Goal: Task Accomplishment & Management: Manage account settings

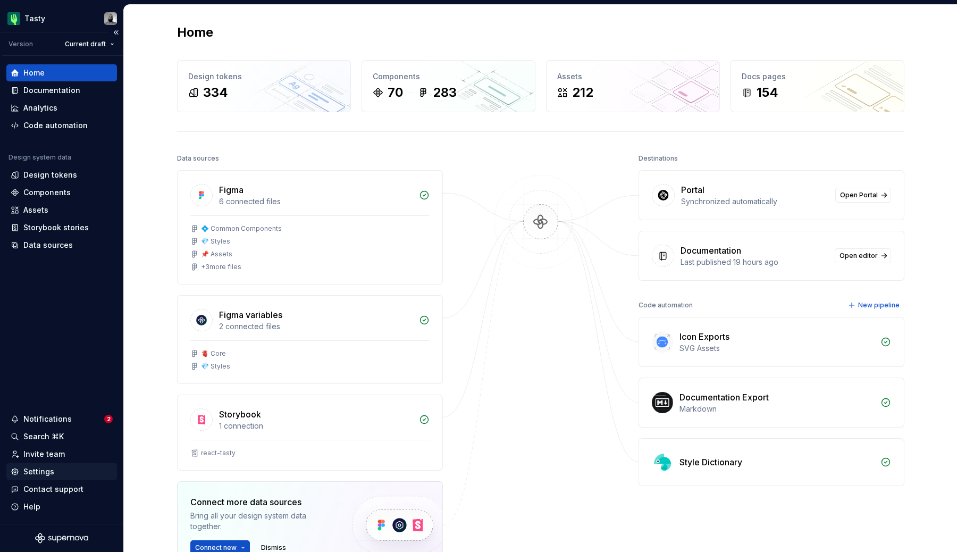
click at [47, 473] on div "Settings" at bounding box center [38, 471] width 31 height 11
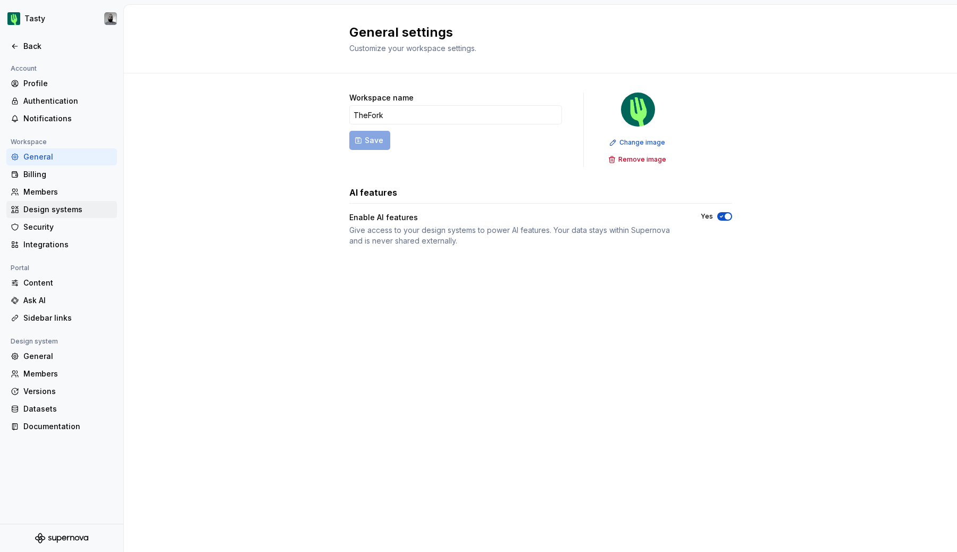
click at [55, 208] on div "Design systems" at bounding box center [67, 209] width 89 height 11
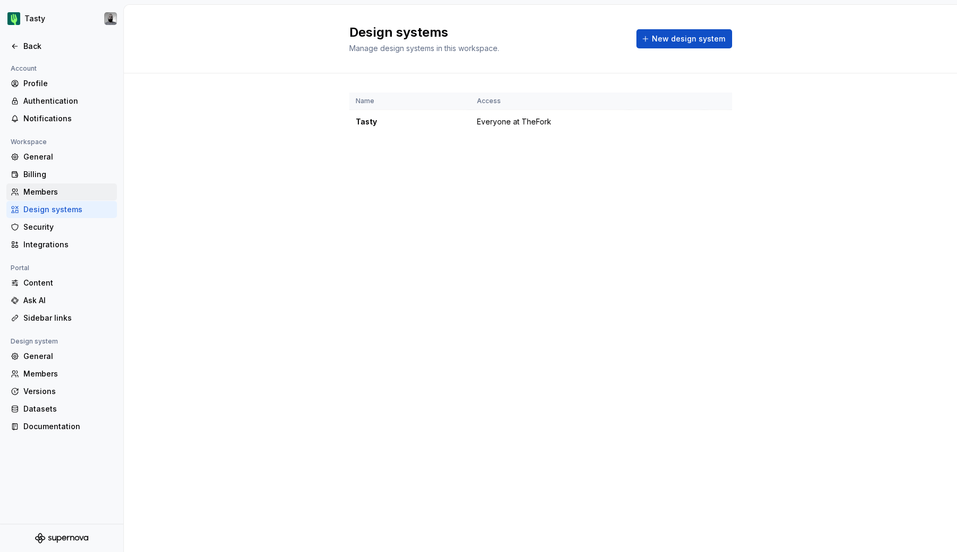
click at [66, 196] on div "Members" at bounding box center [67, 192] width 89 height 11
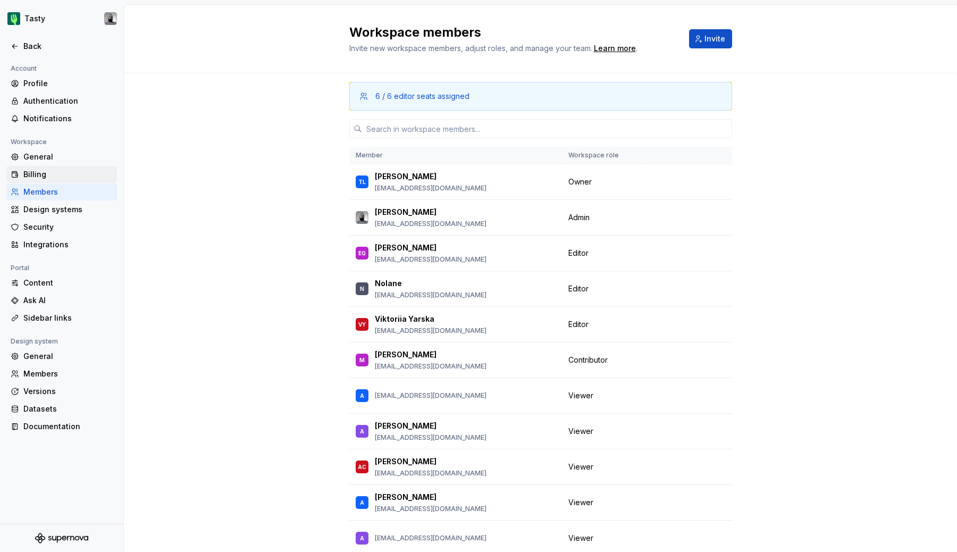
click at [68, 178] on div "Billing" at bounding box center [67, 174] width 89 height 11
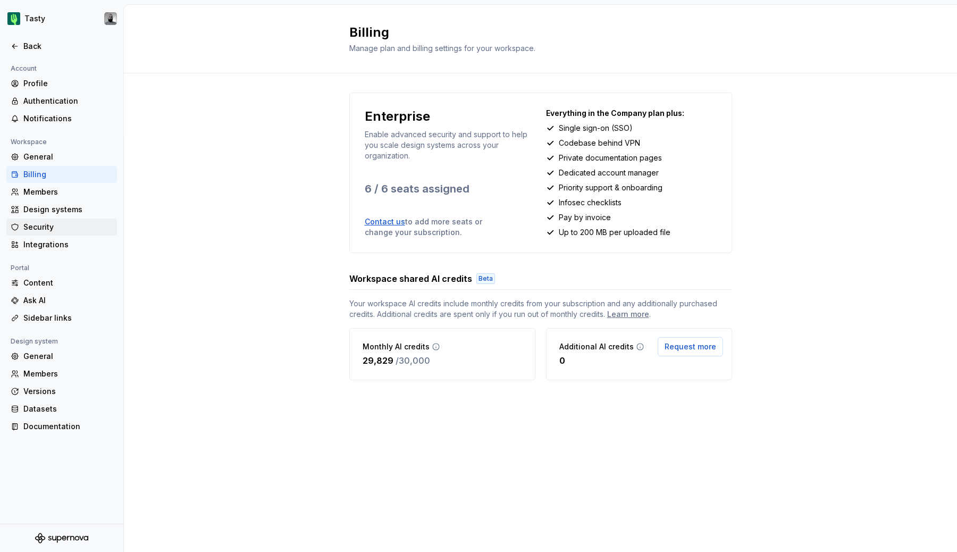
click at [68, 222] on div "Security" at bounding box center [67, 227] width 89 height 11
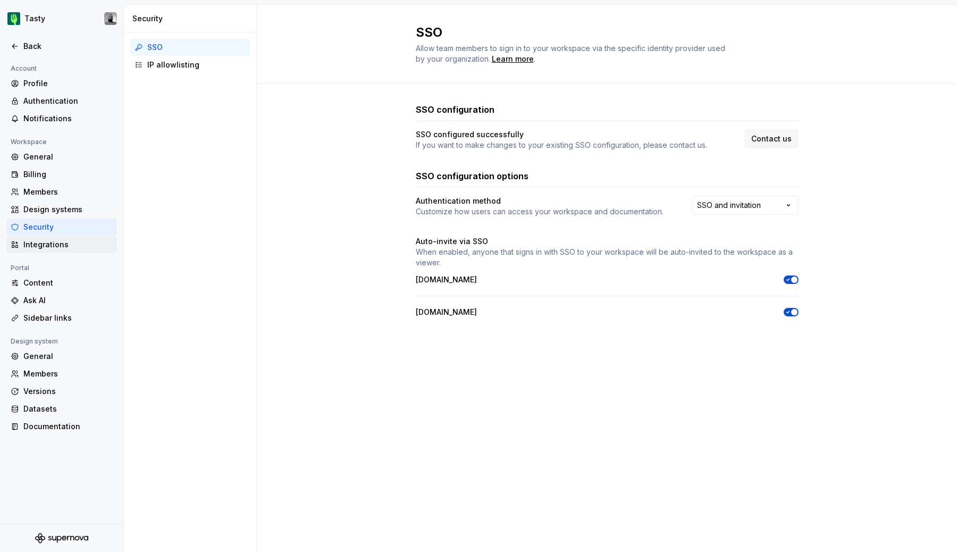
click at [68, 243] on div "Integrations" at bounding box center [67, 244] width 89 height 11
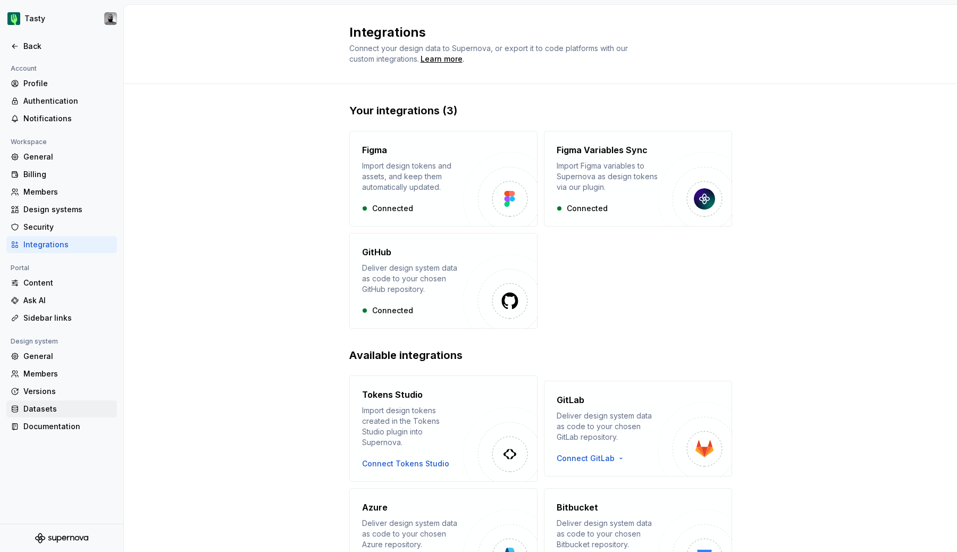
click at [63, 413] on div "Datasets" at bounding box center [67, 409] width 89 height 11
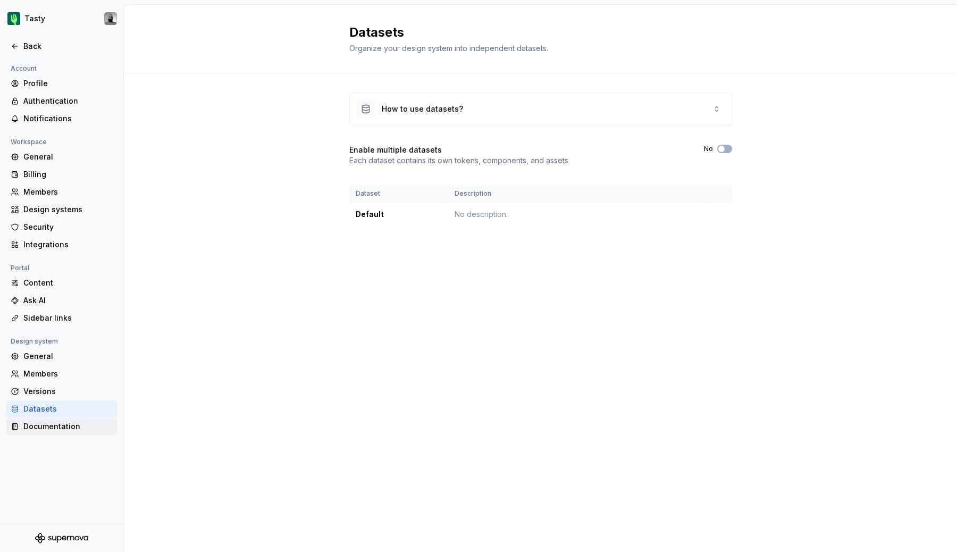
click at [62, 424] on div "Documentation" at bounding box center [67, 426] width 89 height 11
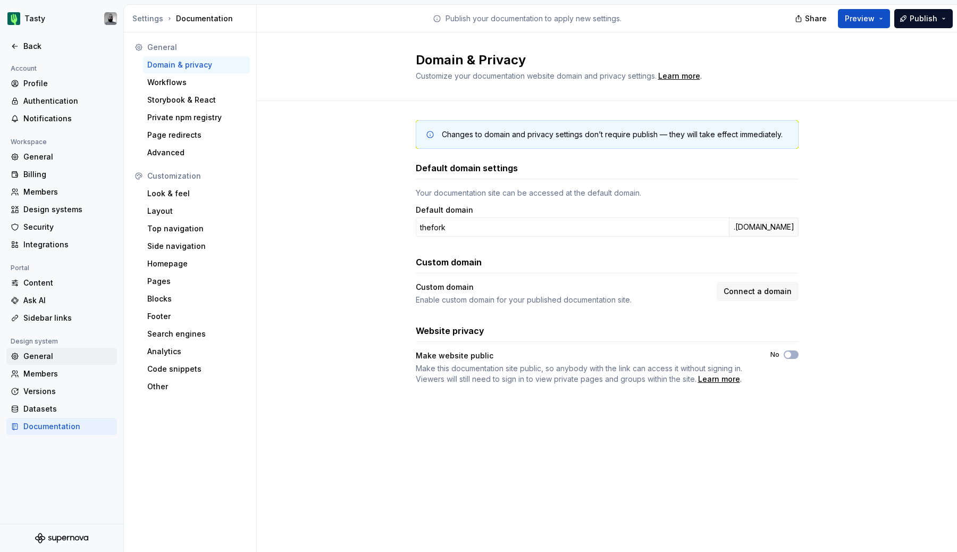
click at [53, 355] on div "General" at bounding box center [67, 356] width 89 height 11
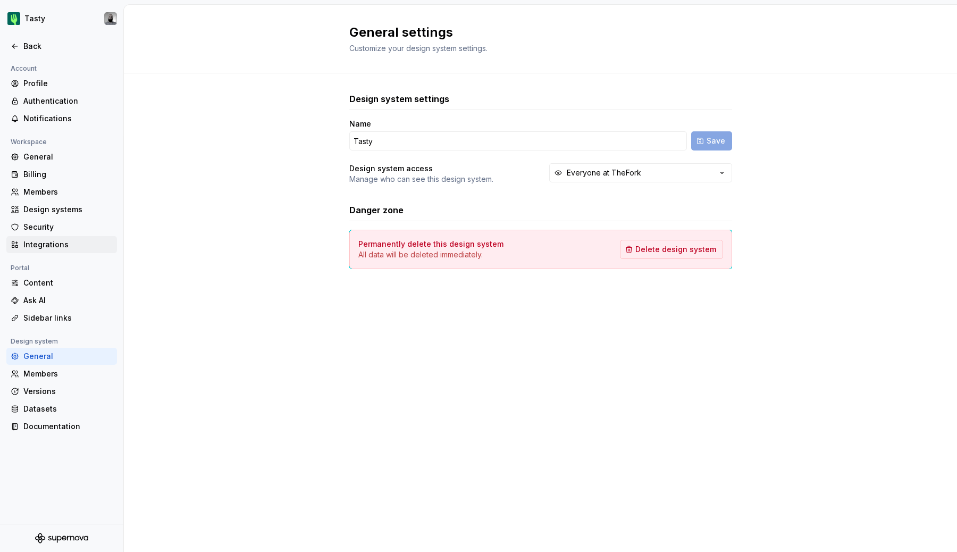
click at [58, 248] on div "Integrations" at bounding box center [67, 244] width 89 height 11
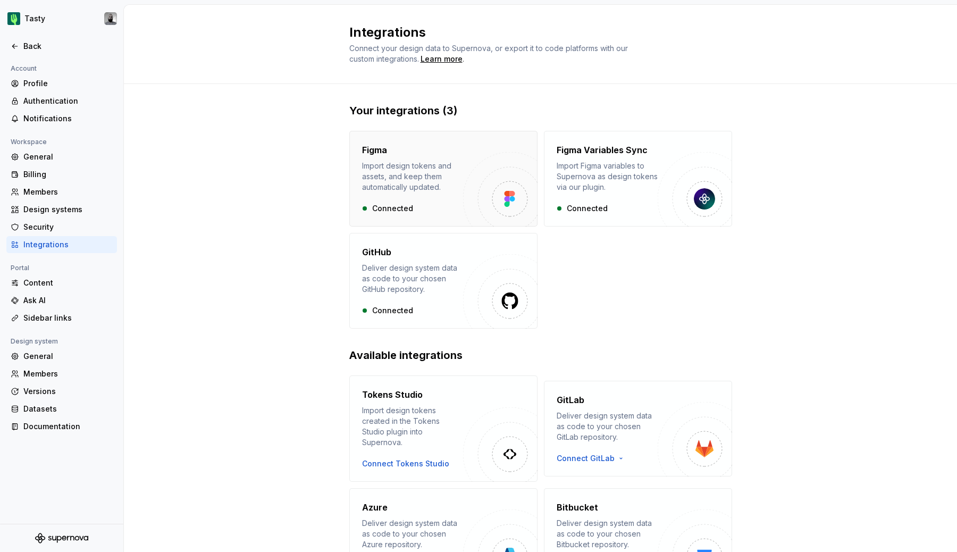
scroll to position [62, 0]
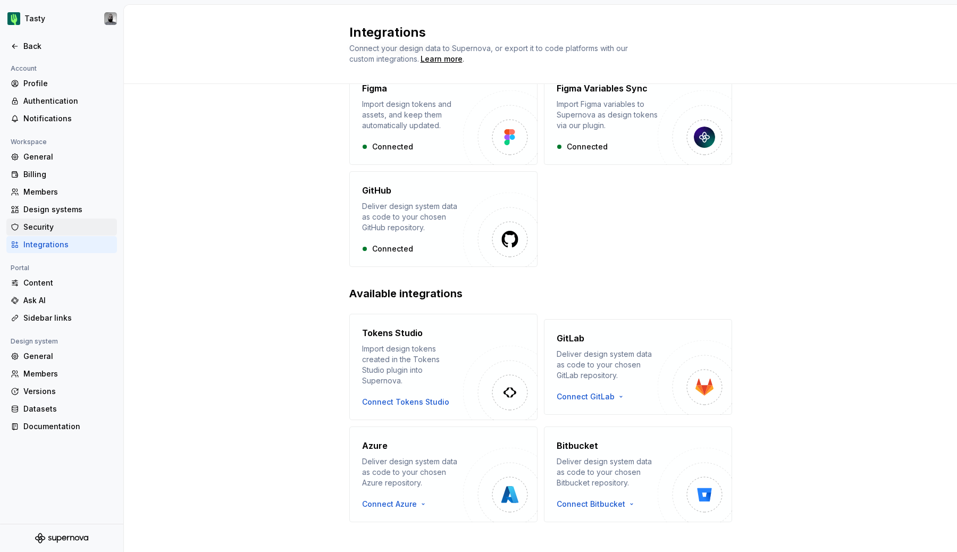
click at [51, 226] on div "Security" at bounding box center [67, 227] width 89 height 11
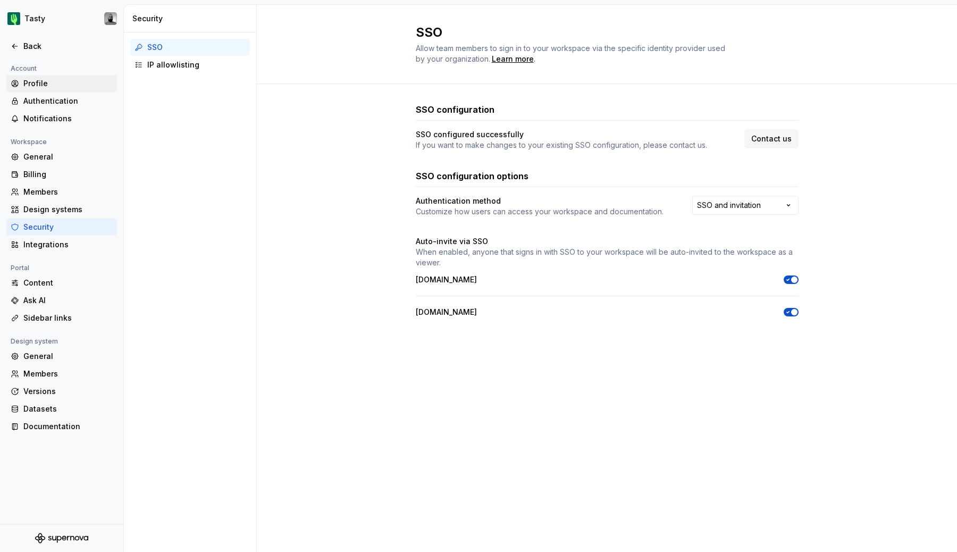
click at [56, 87] on div "Profile" at bounding box center [67, 83] width 89 height 11
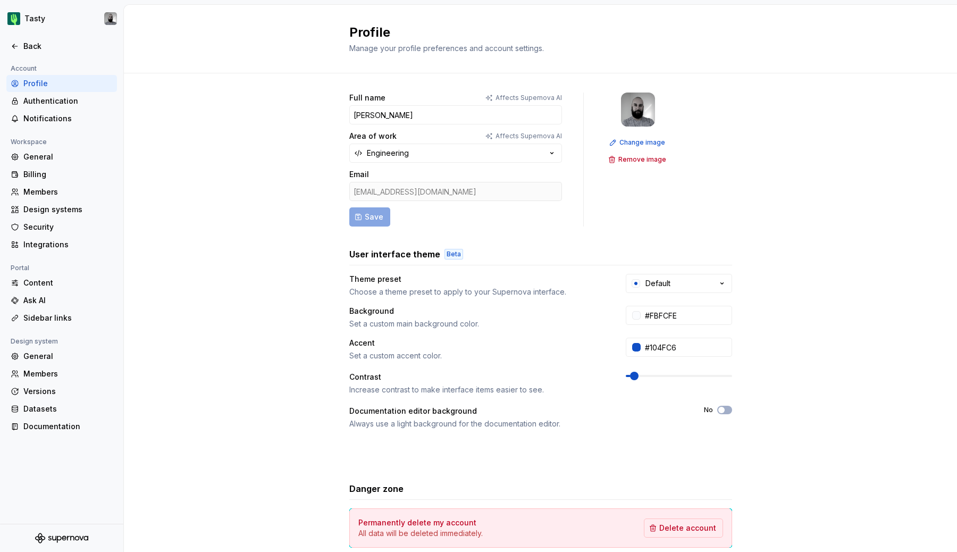
scroll to position [57, 0]
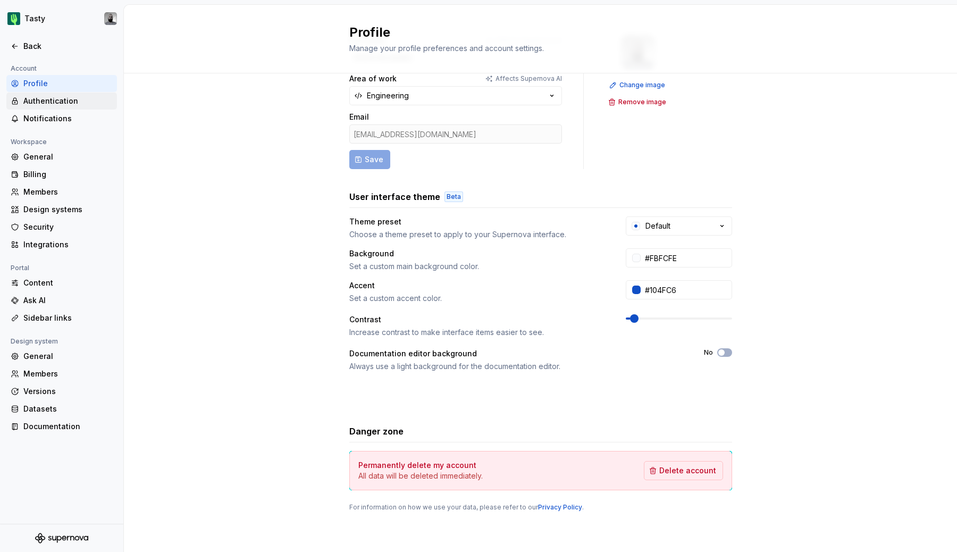
click at [46, 108] on div "Authentication" at bounding box center [61, 101] width 111 height 17
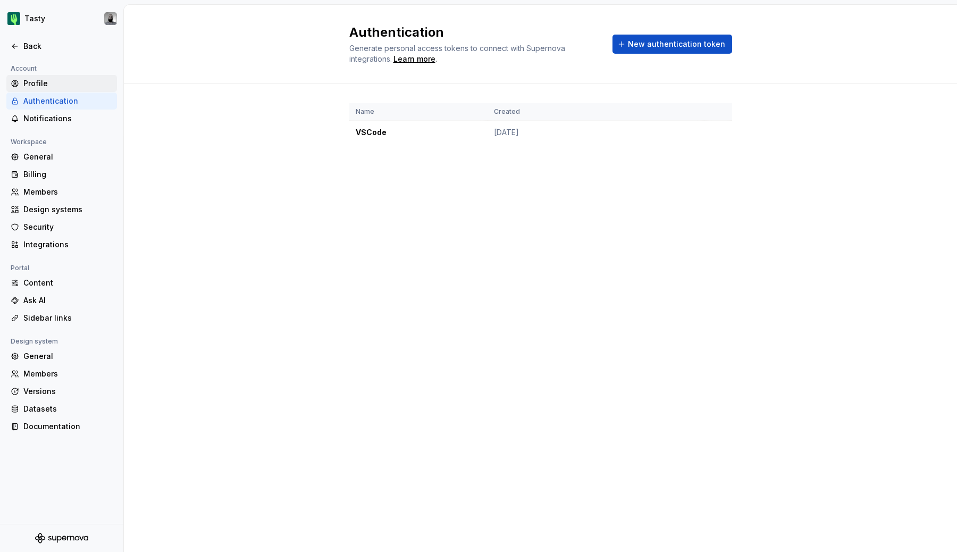
click at [55, 88] on div "Profile" at bounding box center [61, 83] width 111 height 17
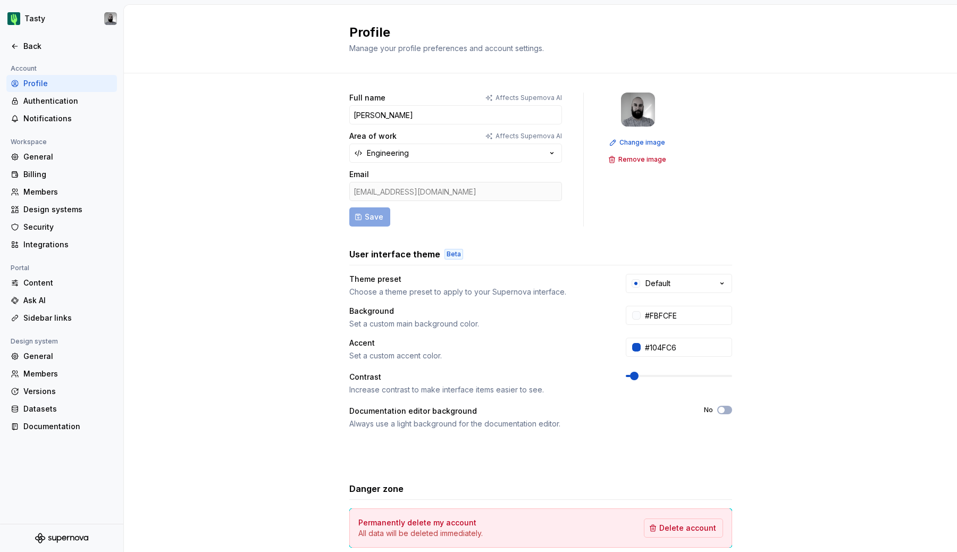
scroll to position [57, 0]
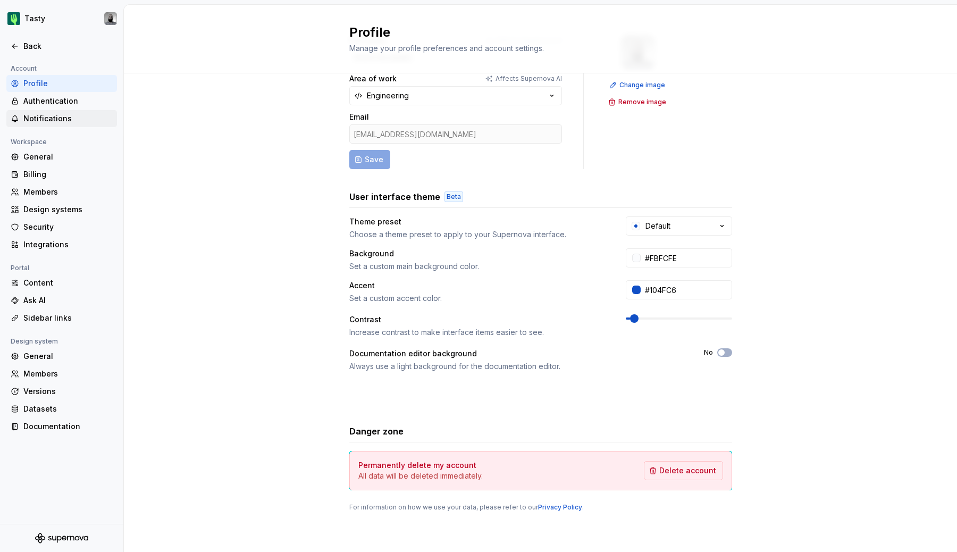
click at [65, 122] on div "Notifications" at bounding box center [67, 118] width 89 height 11
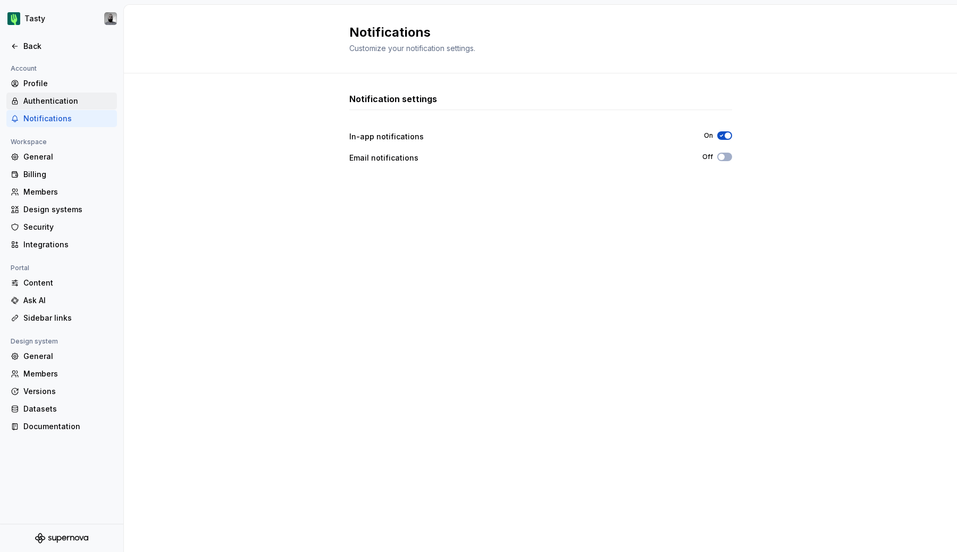
click at [61, 97] on div "Authentication" at bounding box center [67, 101] width 89 height 11
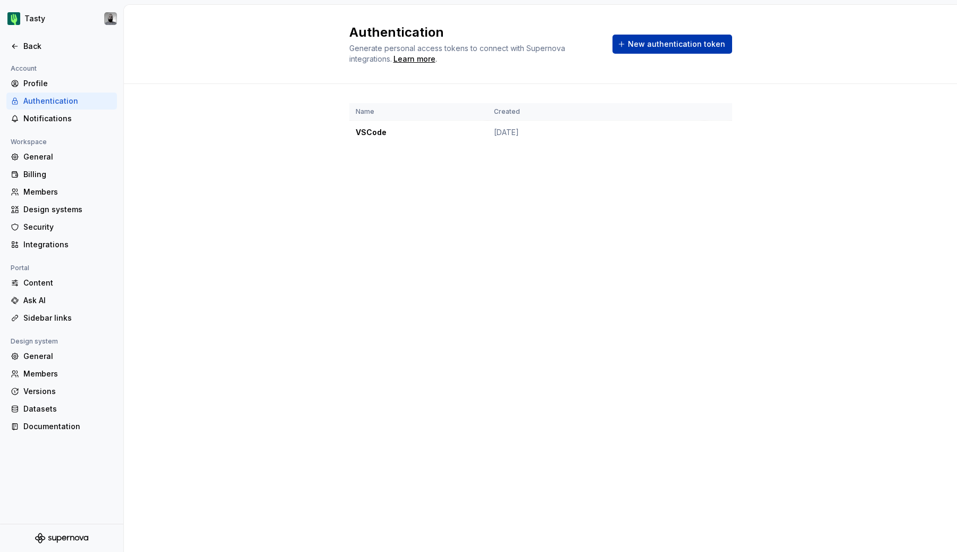
click at [653, 46] on span "New authentication token" at bounding box center [676, 44] width 97 height 11
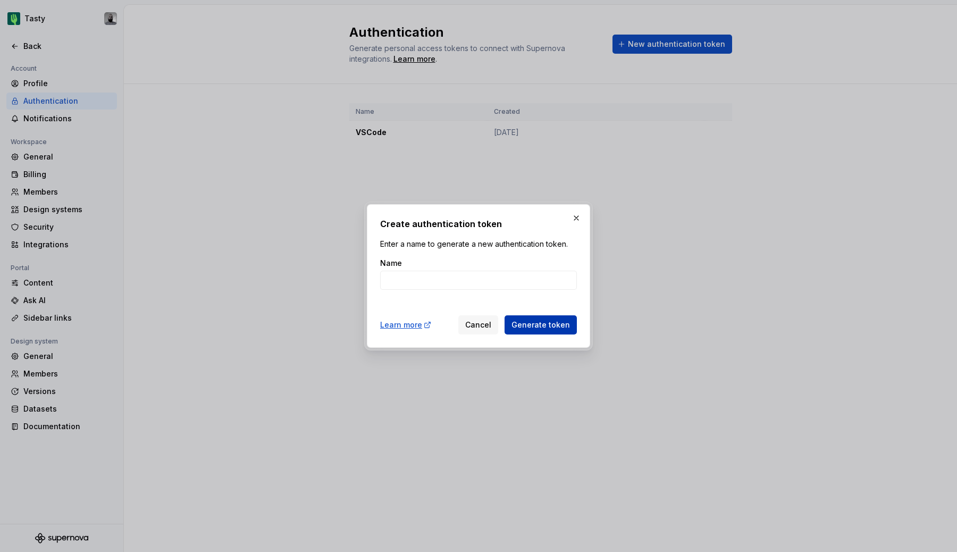
click at [523, 325] on span "Generate token" at bounding box center [541, 325] width 58 height 11
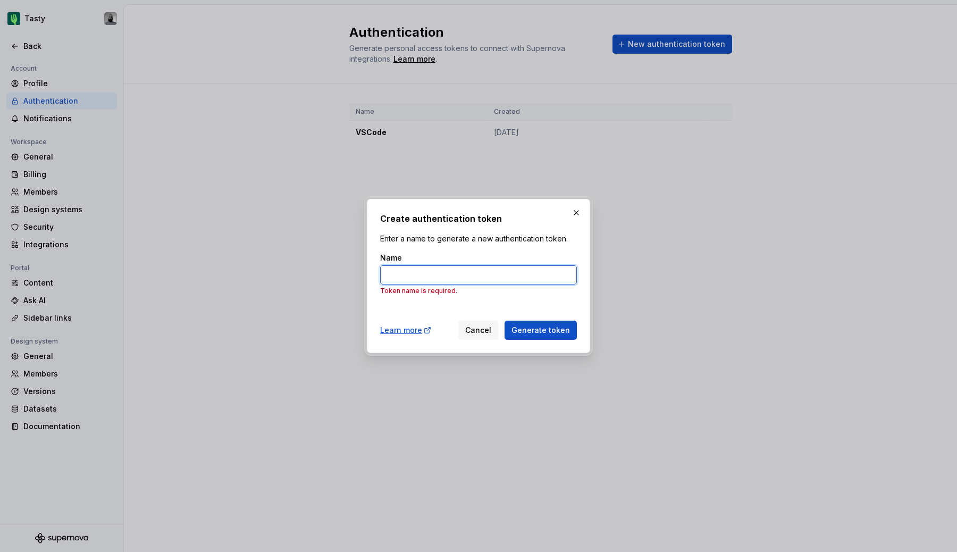
click at [475, 277] on input "Name" at bounding box center [478, 274] width 197 height 19
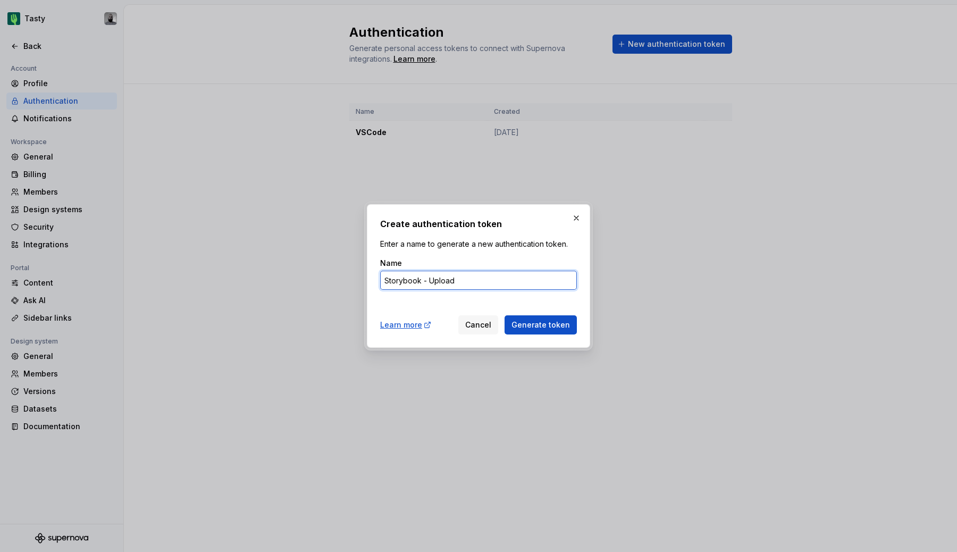
type input "Storybook - Upload"
click at [505, 315] on button "Generate token" at bounding box center [541, 324] width 72 height 19
click at [548, 320] on span "Generate token" at bounding box center [541, 325] width 58 height 11
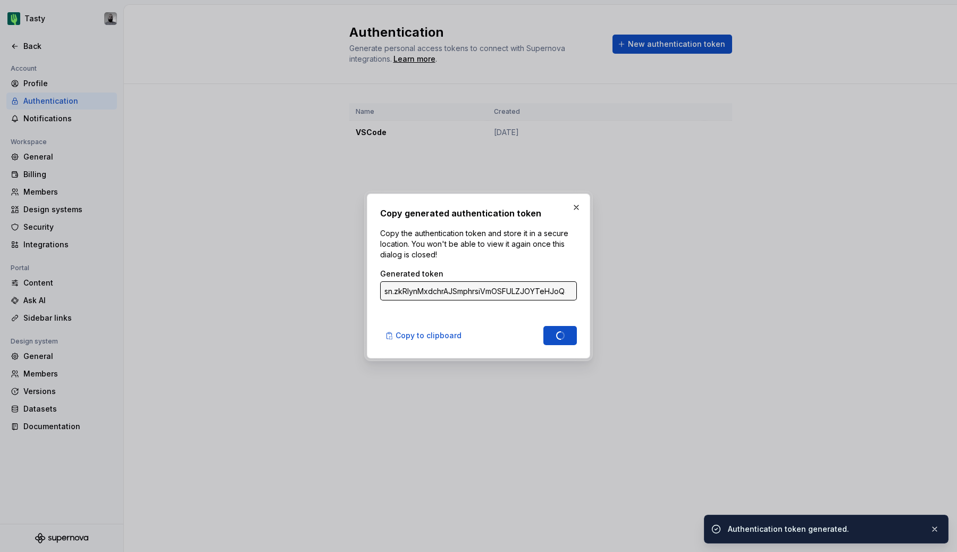
type input "sn.D8jQEFDSlaCdA0NYzx7QsaSpmlIHBqp3wQIkF8J7qBdmRnWVC7qdaB1B56R0cXvFyDVUNWoUNDXM…"
click at [523, 291] on input "sn.D8jQEFDSlaCdA0NYzx7QsaSpmlIHBqp3wQIkF8J7qBdmRnWVC7qdaB1B56R0cXvFyDVUNWoUNDXM…" at bounding box center [478, 290] width 197 height 19
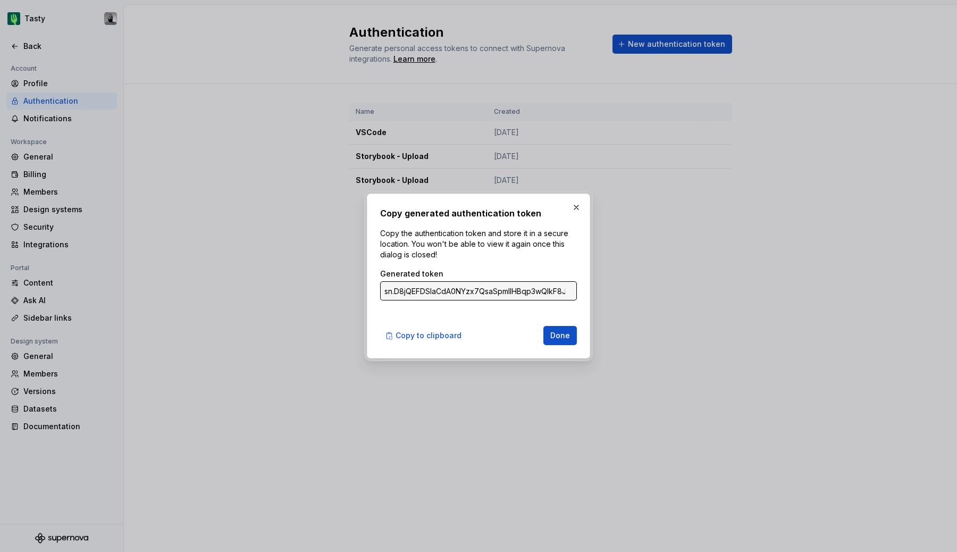
click at [523, 291] on input "sn.D8jQEFDSlaCdA0NYzx7QsaSpmlIHBqp3wQIkF8J7qBdmRnWVC7qdaB1B56R0cXvFyDVUNWoUNDXM…" at bounding box center [478, 290] width 197 height 19
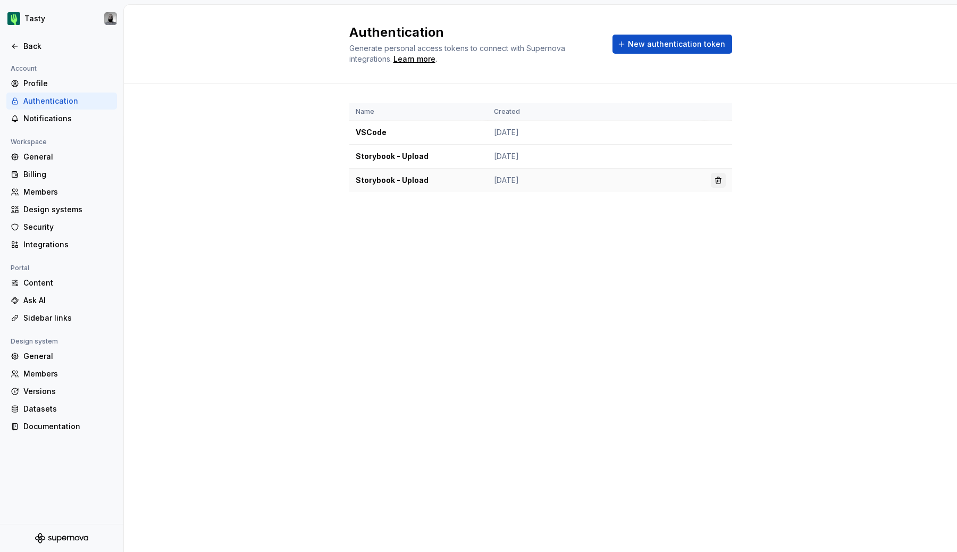
click at [721, 179] on button "button" at bounding box center [718, 180] width 15 height 15
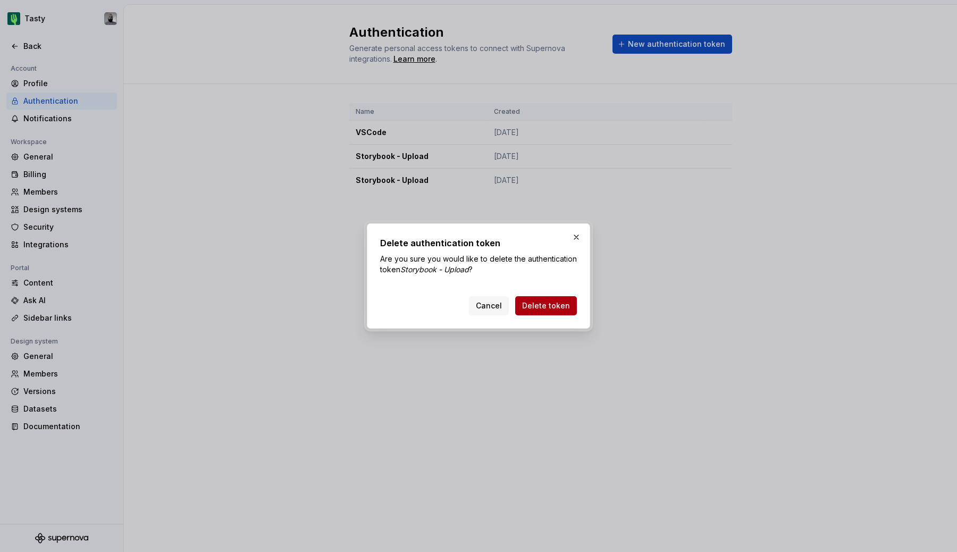
click at [561, 313] on button "Delete token" at bounding box center [546, 305] width 62 height 19
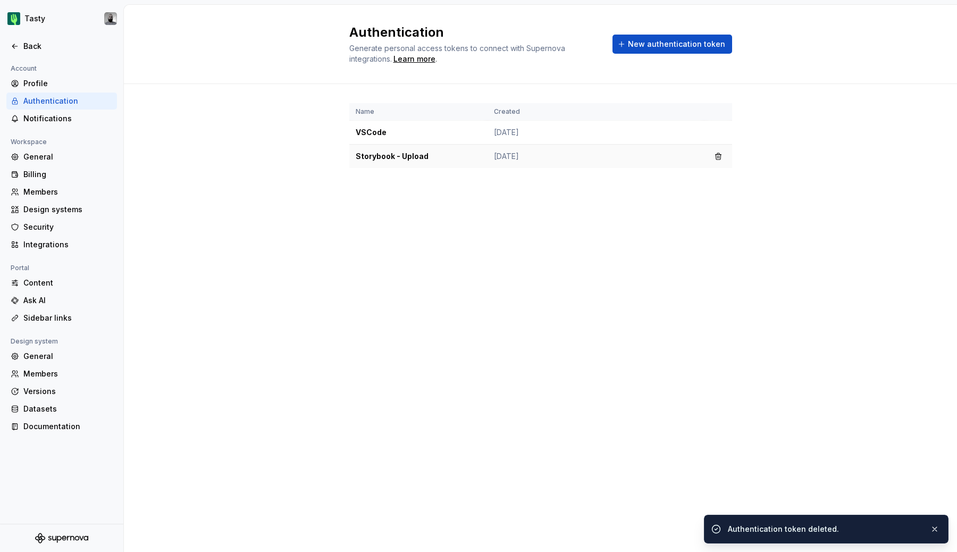
click at [431, 156] on td "Storybook - Upload" at bounding box center [418, 157] width 138 height 24
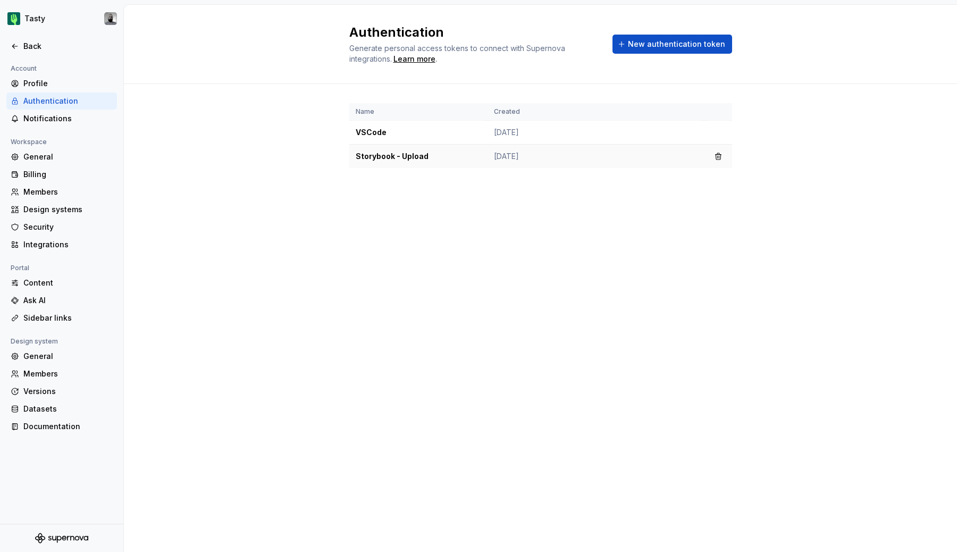
click at [381, 147] on td "Storybook - Upload" at bounding box center [418, 157] width 138 height 24
click at [381, 150] on td "Storybook - Upload" at bounding box center [418, 157] width 138 height 24
click at [381, 162] on td "Storybook - Upload" at bounding box center [418, 157] width 138 height 24
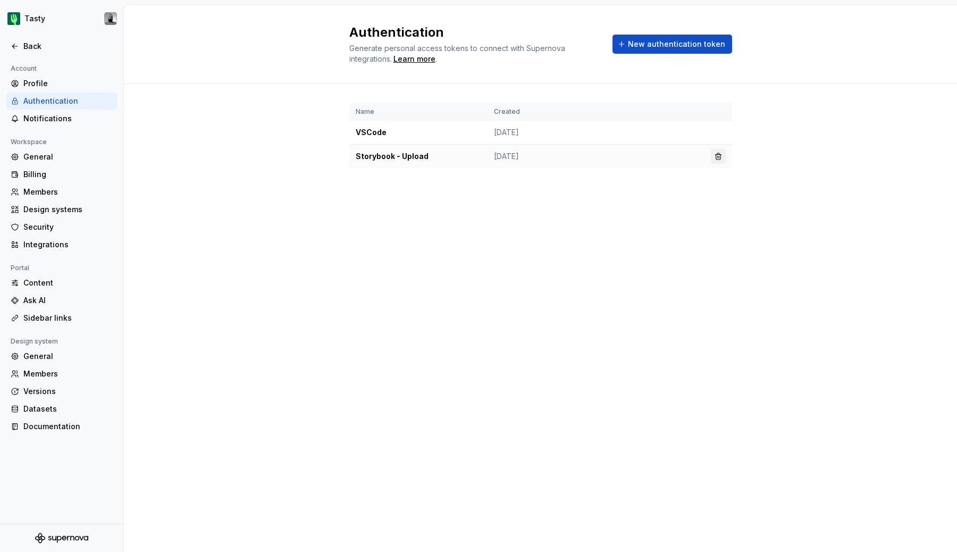
click at [725, 158] on button "button" at bounding box center [718, 156] width 15 height 15
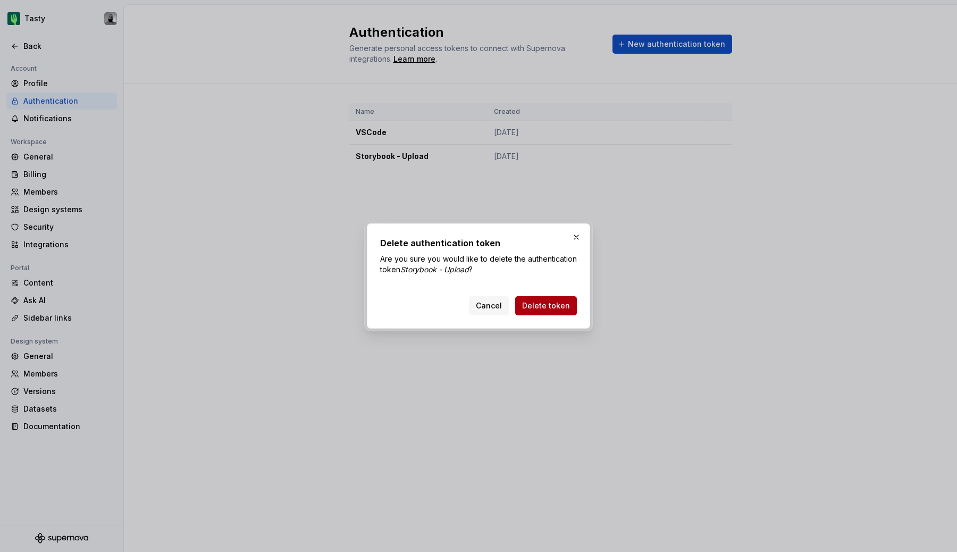
click at [565, 314] on button "Delete token" at bounding box center [546, 305] width 62 height 19
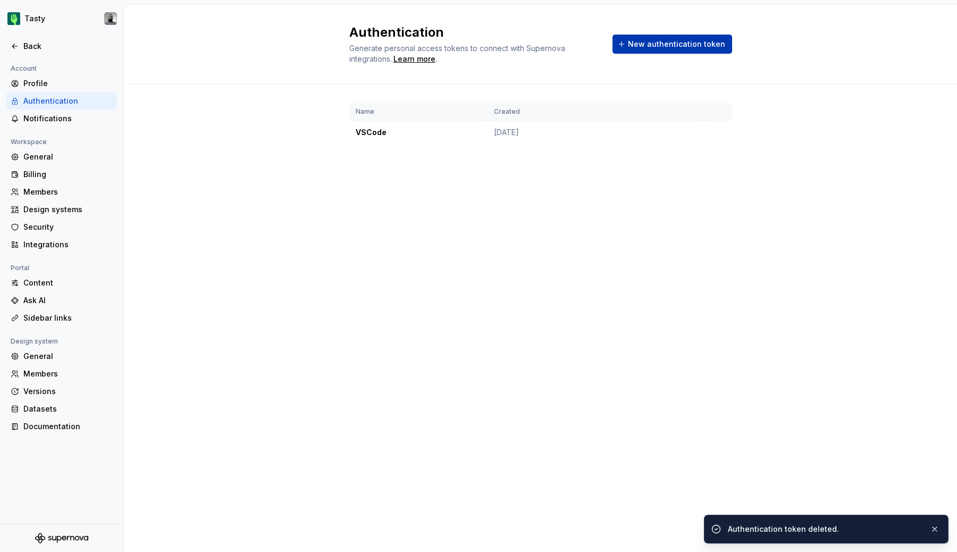
click at [681, 44] on span "New authentication token" at bounding box center [676, 44] width 97 height 11
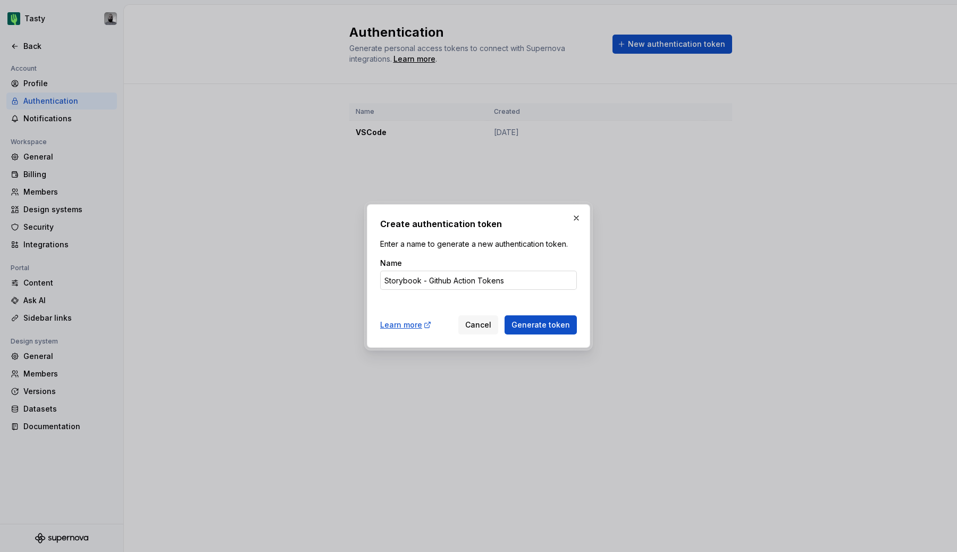
click at [423, 279] on input "Storybook - Github Action Tokens" at bounding box center [478, 280] width 197 height 19
type input "Storybook Upload - Github Action Tokens"
click at [410, 328] on div "Learn more" at bounding box center [406, 325] width 52 height 11
click at [515, 272] on input "Storybook Upload - Github Action Tokens" at bounding box center [478, 280] width 197 height 19
click at [546, 325] on span "Generate token" at bounding box center [541, 325] width 58 height 11
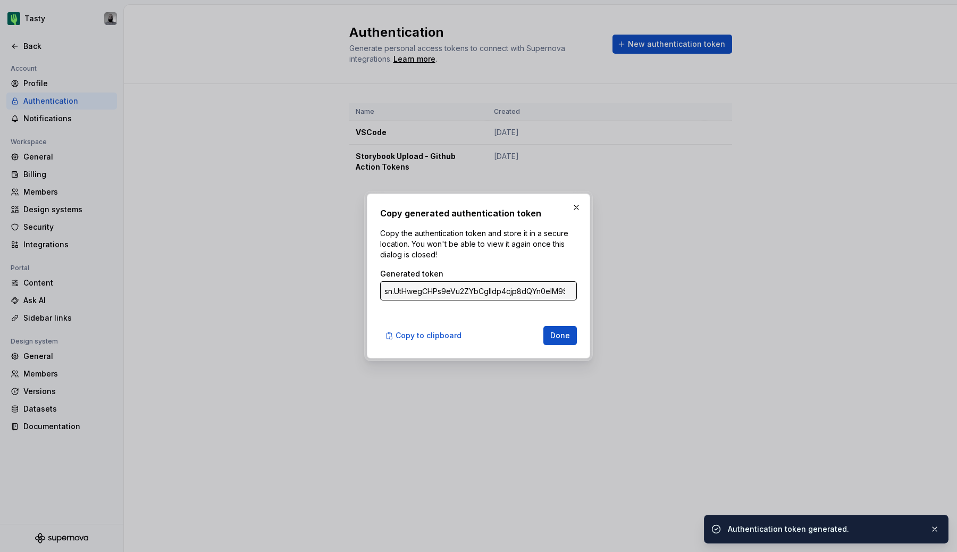
click at [443, 289] on input "sn.UtHwegCHPs9eVu2ZYbCglldp4cjp8dQYn0elM9SJI74P80fpBIMcxm7D4PtWQB9uZxQ1umOwg6rQ…" at bounding box center [478, 290] width 197 height 19
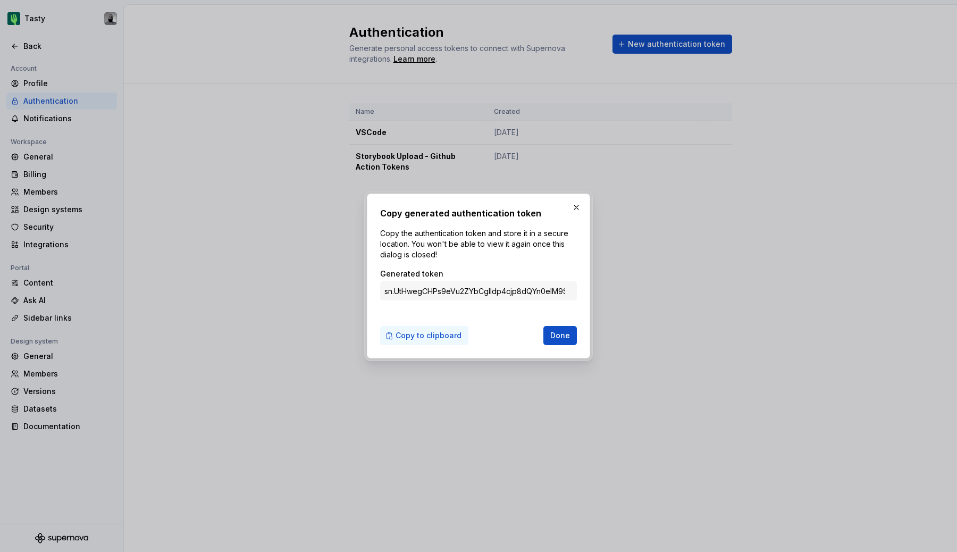
click at [425, 336] on span "Copy to clipboard" at bounding box center [429, 335] width 66 height 11
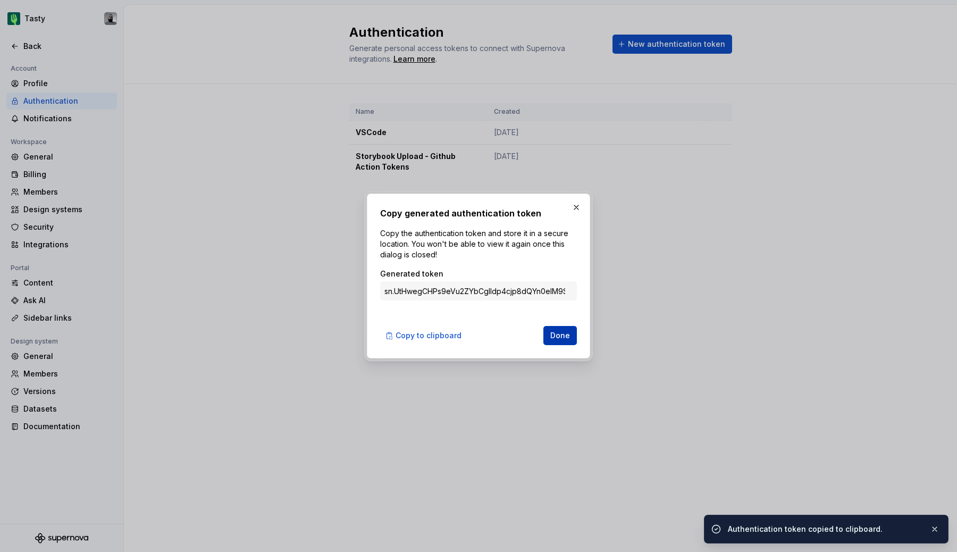
click at [552, 331] on span "Done" at bounding box center [560, 335] width 20 height 11
